Goal: Find specific page/section: Find specific page/section

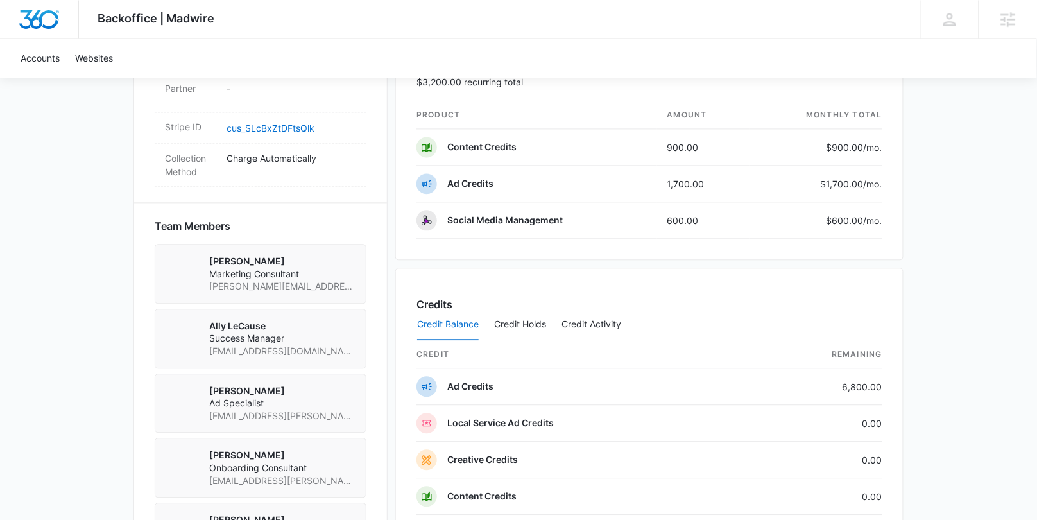
scroll to position [803, 0]
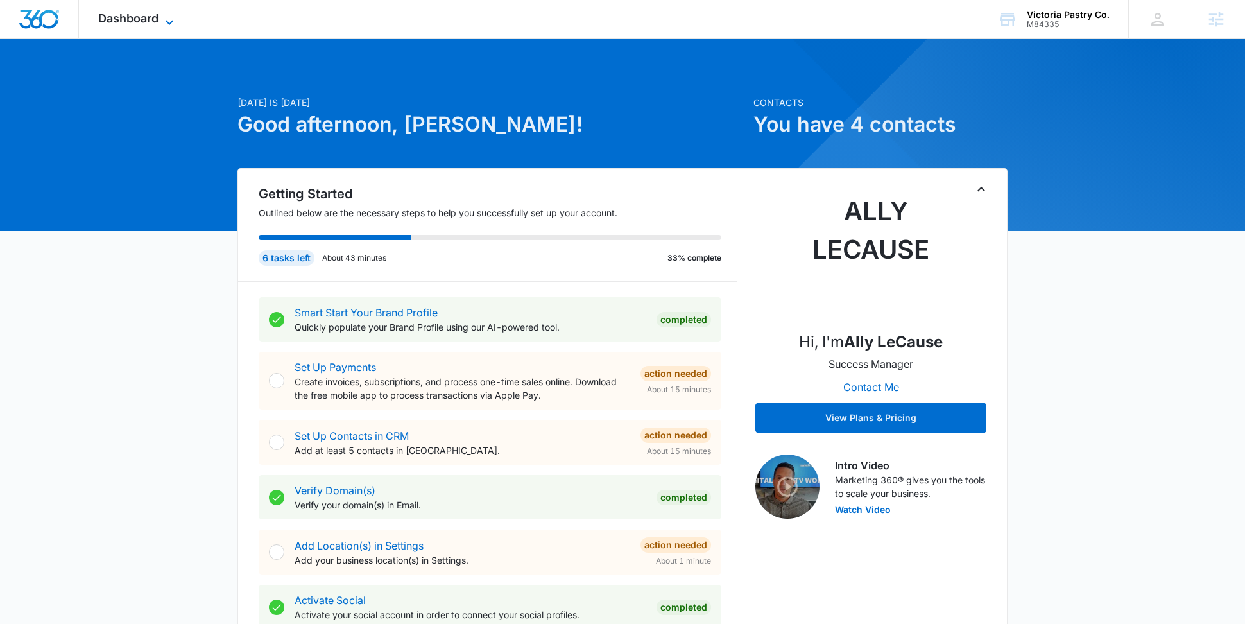
click at [146, 18] on span "Dashboard" at bounding box center [128, 18] width 60 height 13
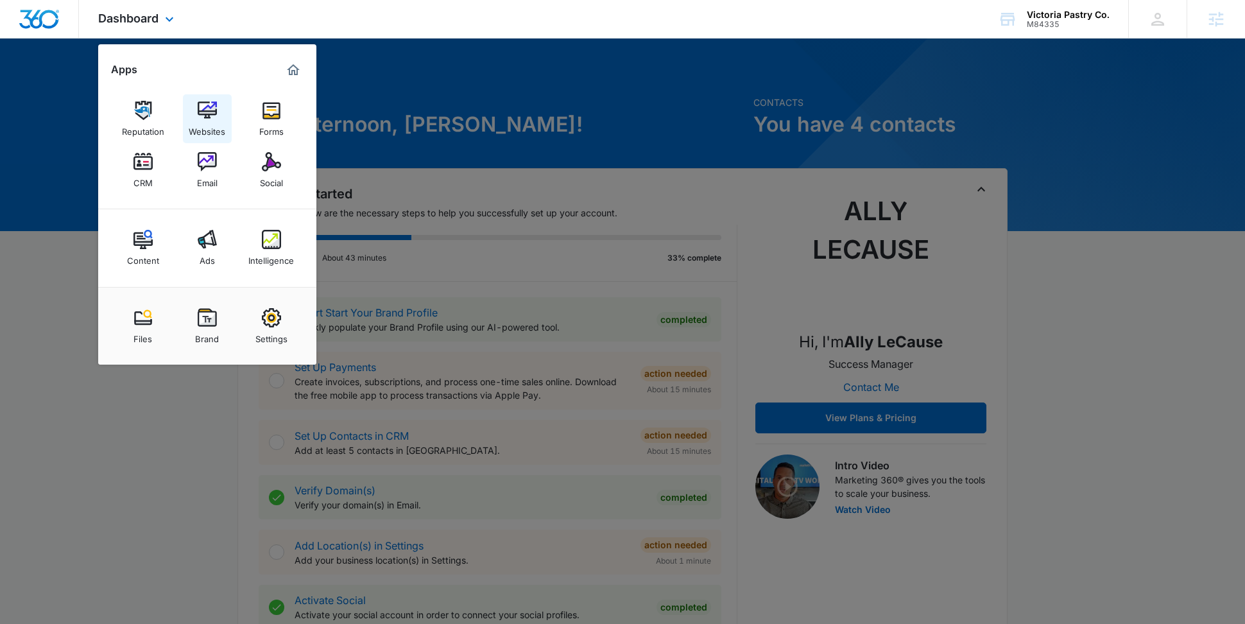
click at [198, 105] on img at bounding box center [207, 110] width 19 height 19
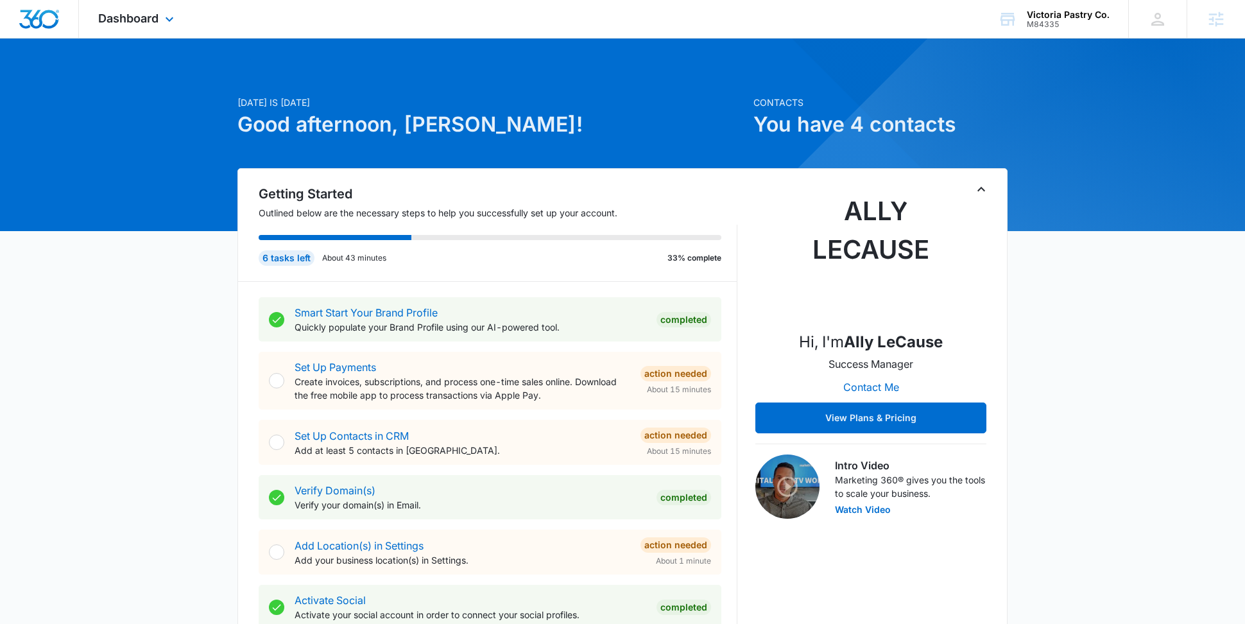
click at [161, 24] on div "Dashboard Apps Reputation Websites Forms CRM Email Social Content Ads Intellige…" at bounding box center [137, 19] width 117 height 38
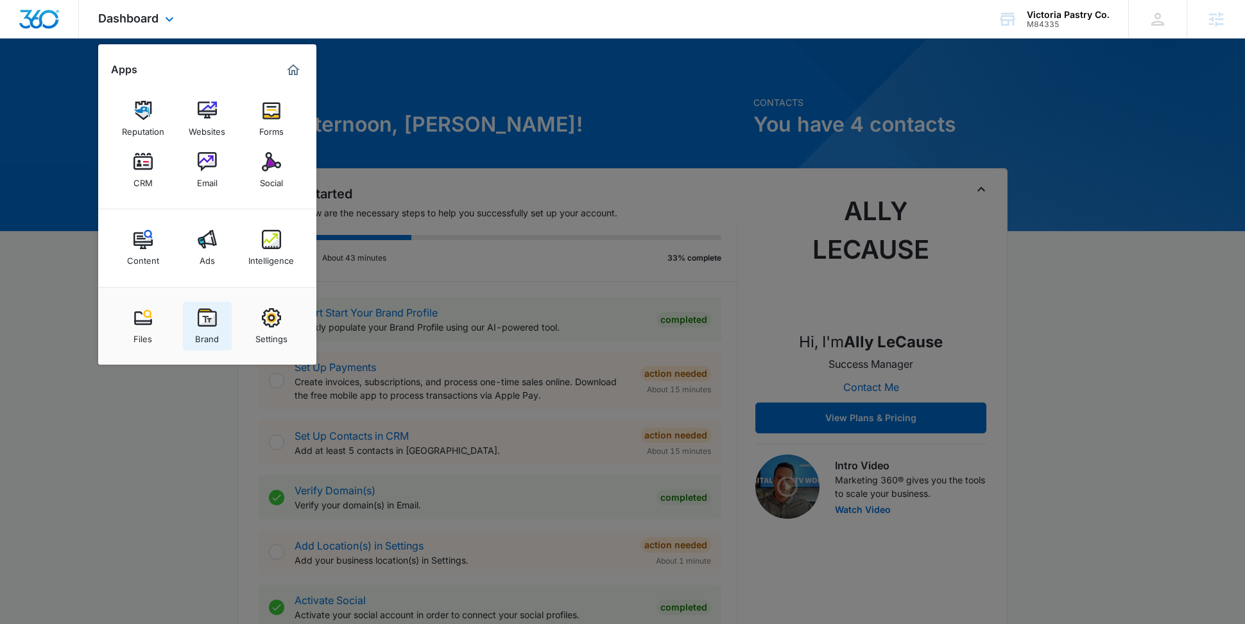
click at [196, 330] on div "Brand" at bounding box center [207, 335] width 24 height 17
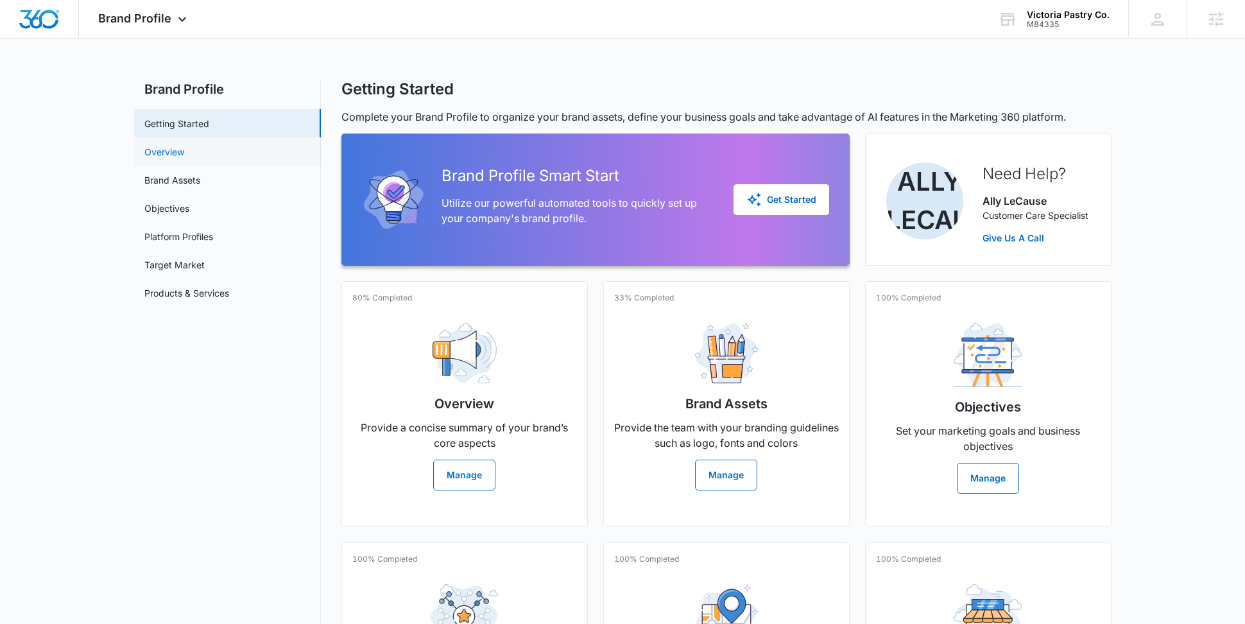
click at [184, 145] on link "Overview" at bounding box center [164, 151] width 40 height 13
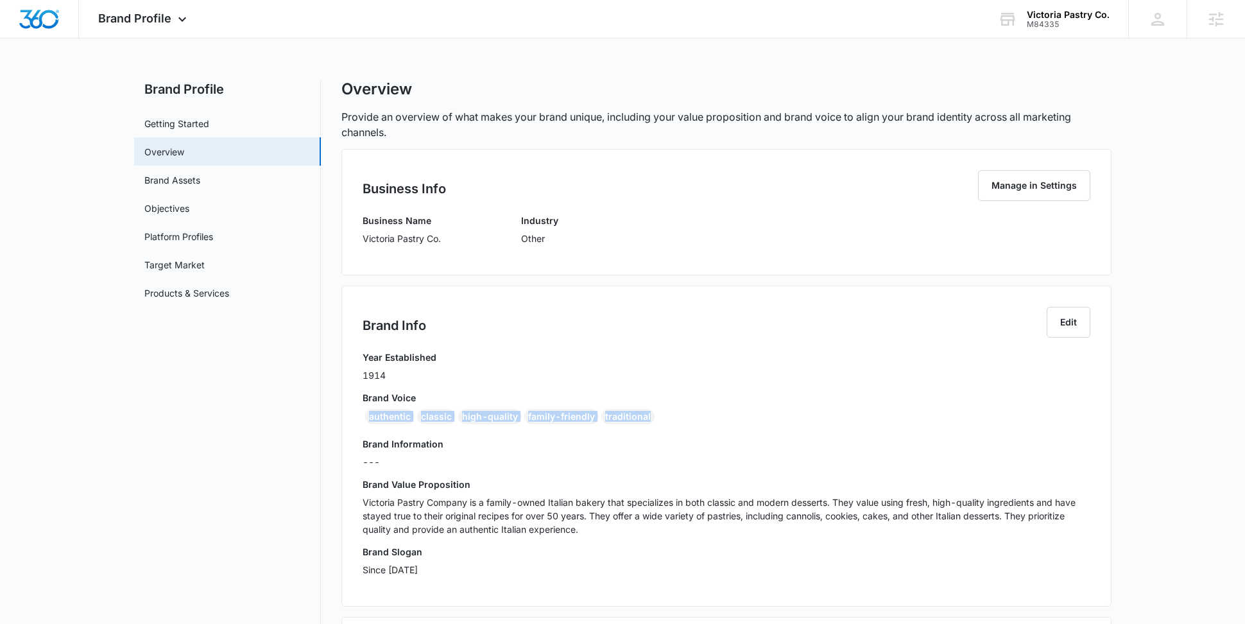
drag, startPoint x: 629, startPoint y: 413, endPoint x: 363, endPoint y: 412, distance: 265.8
click at [363, 412] on div "authentic classic high-quality family-friendly traditional" at bounding box center [727, 419] width 728 height 21
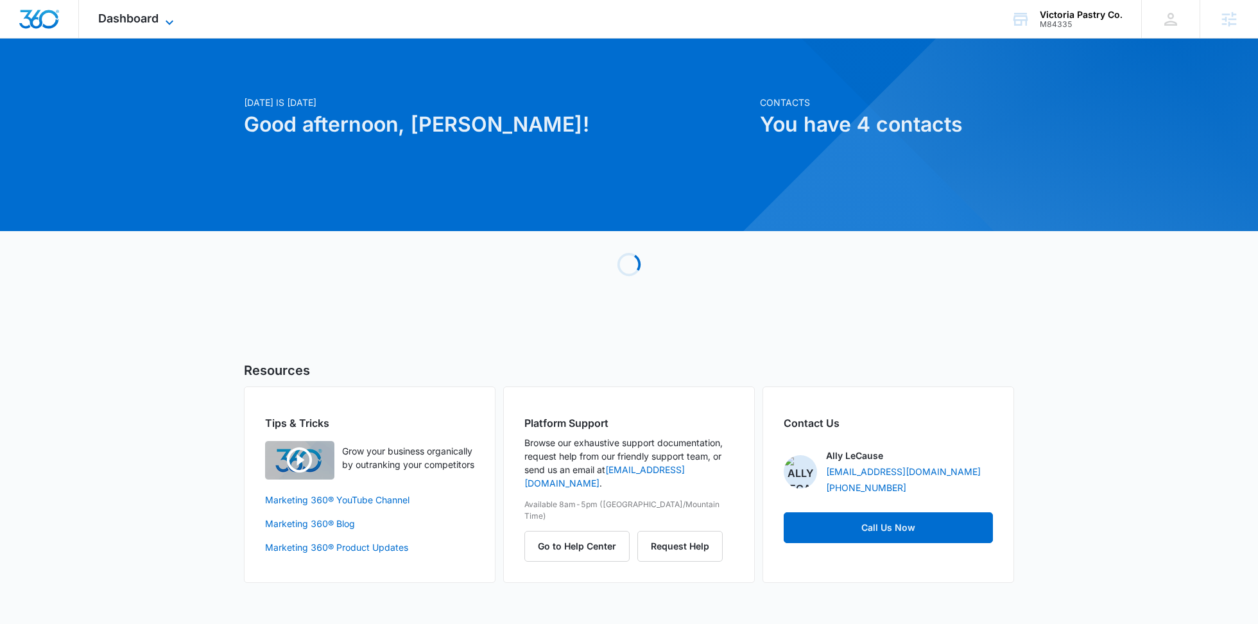
click at [149, 18] on span "Dashboard" at bounding box center [128, 18] width 60 height 13
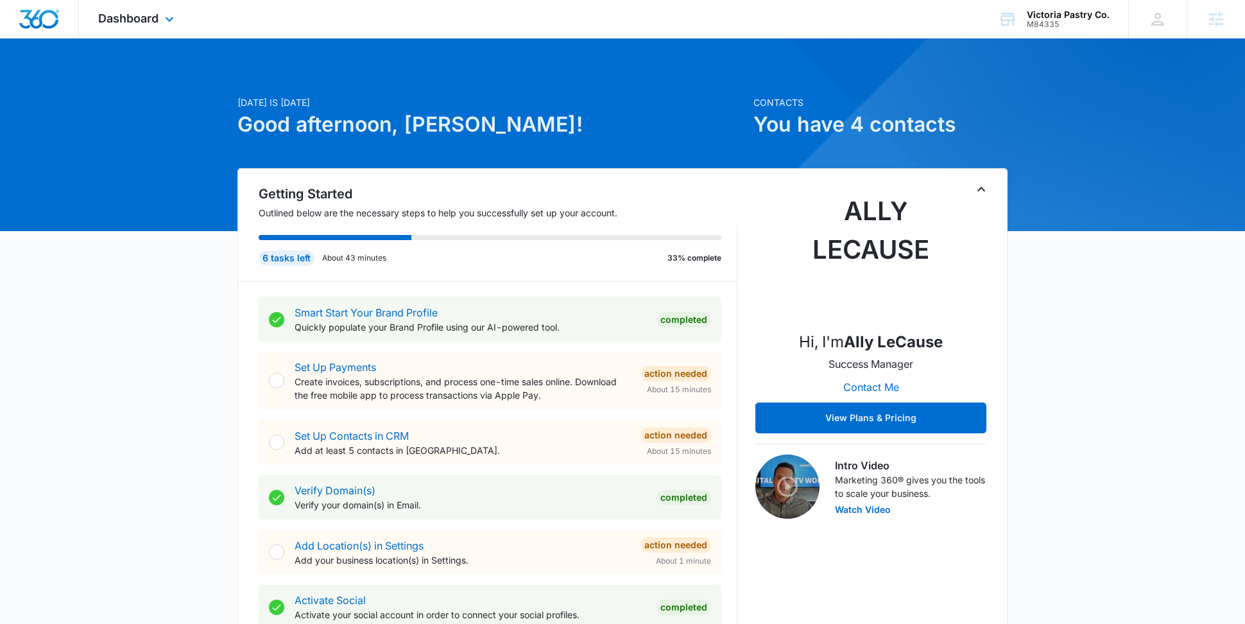
click at [160, 18] on div "Dashboard Apps Reputation Websites Forms CRM Email Social Content Ads Intellige…" at bounding box center [137, 19] width 117 height 38
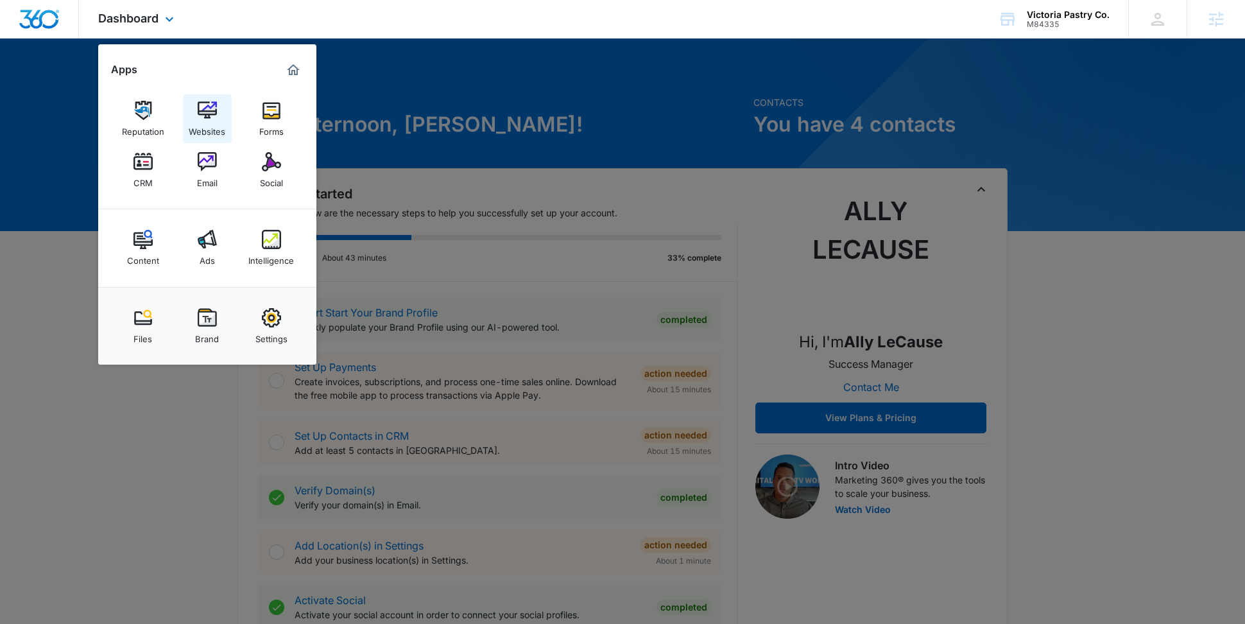
click at [220, 110] on link "Websites" at bounding box center [207, 118] width 49 height 49
